Goal: Transaction & Acquisition: Download file/media

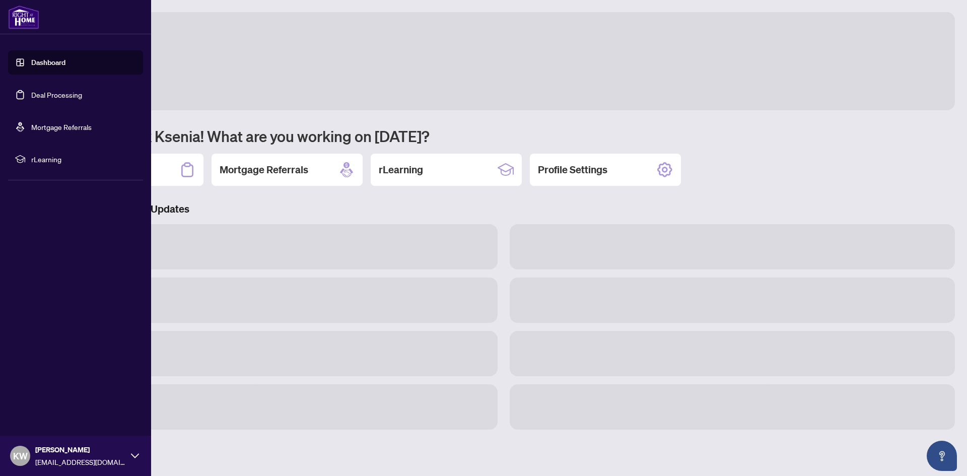
click at [10, 93] on ul "Dashboard Deal Processing Mortgage Referrals rLearning" at bounding box center [75, 110] width 151 height 137
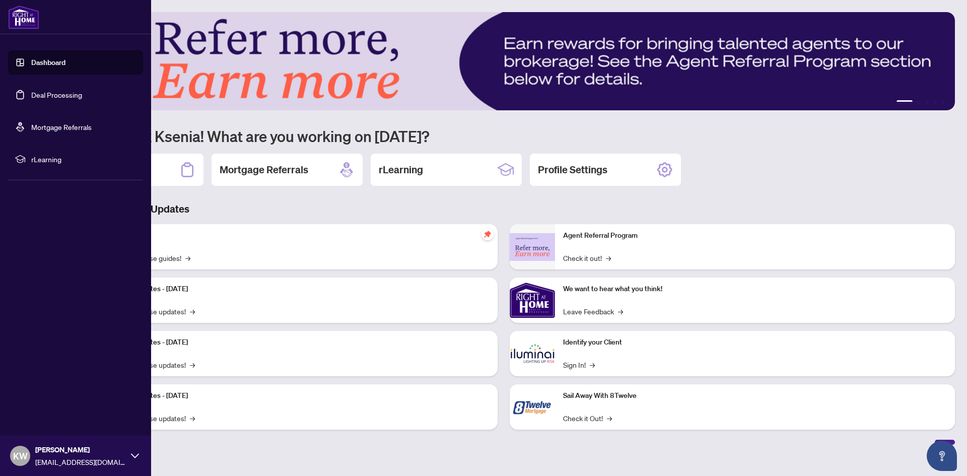
click at [31, 99] on link "Deal Processing" at bounding box center [56, 94] width 51 height 9
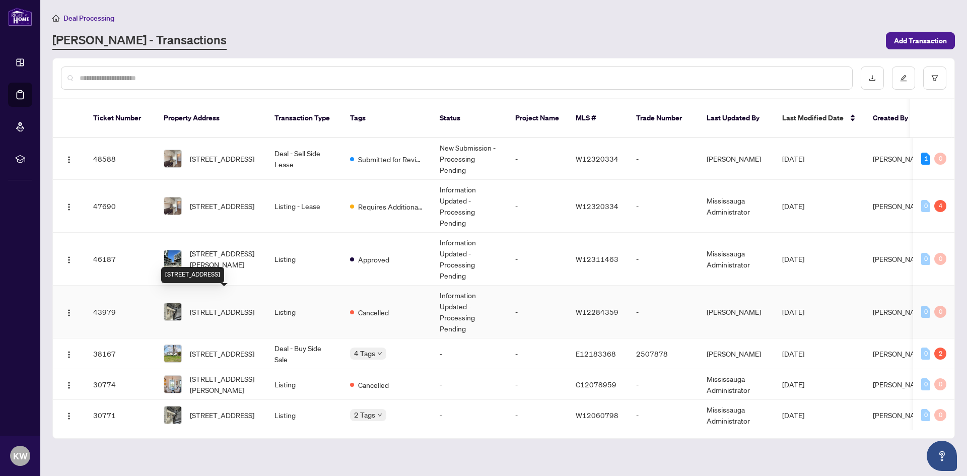
click at [219, 306] on span "7 Yellow Avens Blvd, Brampton, Ontario L6R 0K5, Canada" at bounding box center [222, 311] width 64 height 11
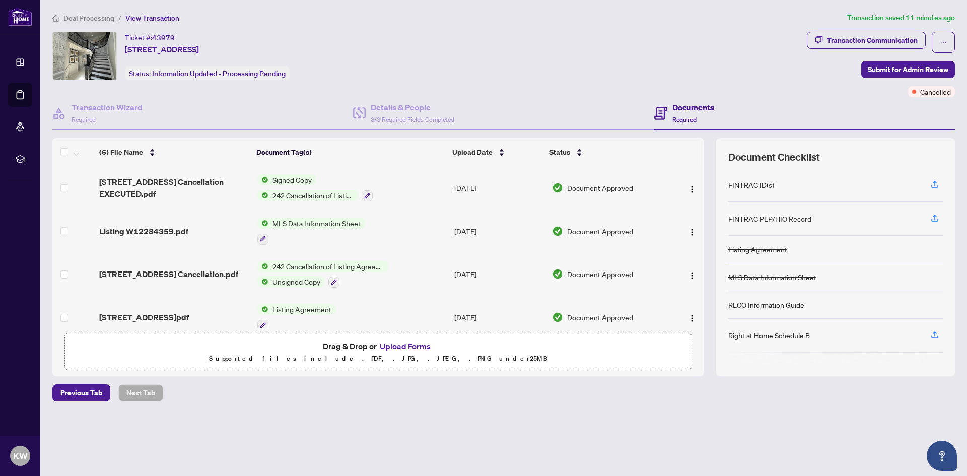
click at [281, 177] on span "Signed Copy" at bounding box center [291, 179] width 47 height 11
click at [280, 227] on span "Signed Copy" at bounding box center [267, 229] width 47 height 11
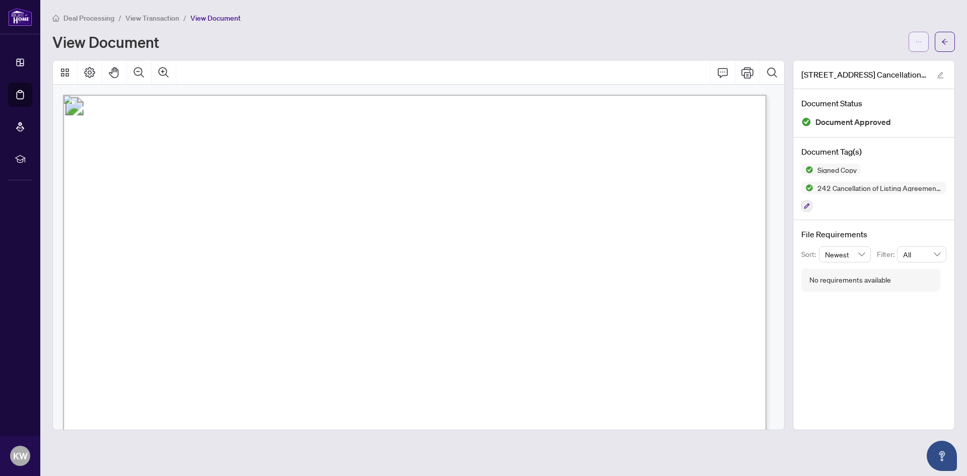
click at [916, 46] on span "button" at bounding box center [918, 42] width 7 height 16
click at [855, 69] on li "Download" at bounding box center [882, 63] width 89 height 16
